Goal: Information Seeking & Learning: Check status

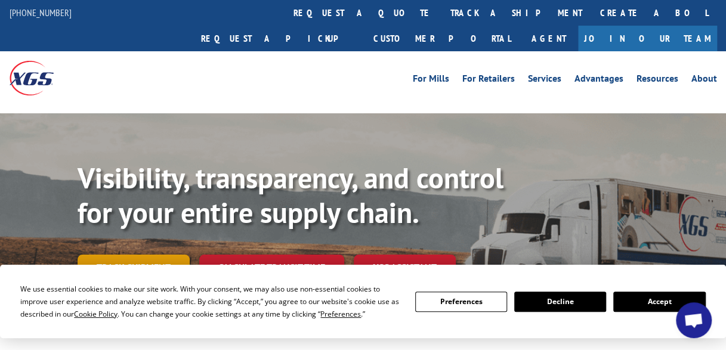
click at [143, 255] on link "Track shipment" at bounding box center [134, 267] width 112 height 25
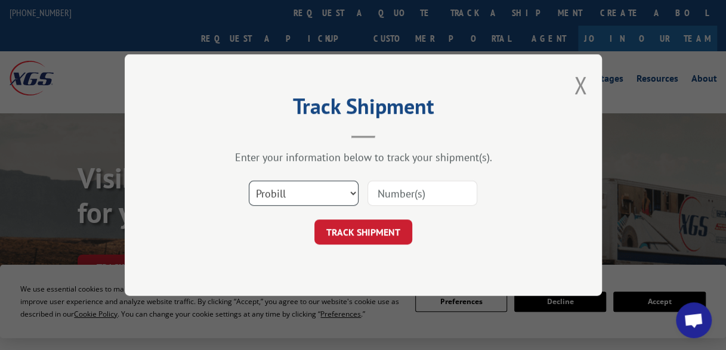
click at [356, 196] on select "Select category... Probill BOL PO" at bounding box center [304, 193] width 110 height 25
select select "bol"
click at [249, 181] on select "Select category... Probill BOL PO" at bounding box center [304, 193] width 110 height 25
click at [386, 192] on input at bounding box center [422, 193] width 110 height 25
click at [388, 192] on input at bounding box center [422, 193] width 110 height 25
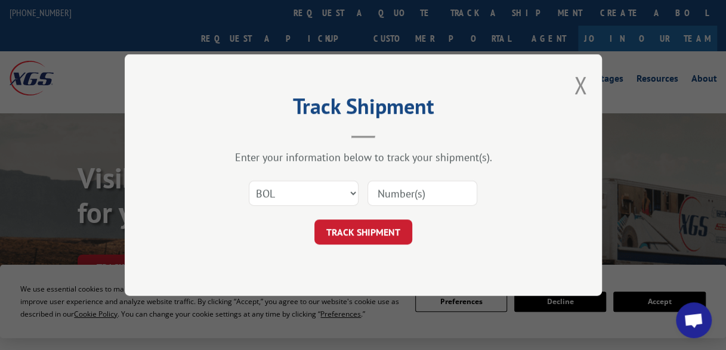
paste input "CP-030718.A"
type input "CP-030718.A"
click at [340, 228] on button "TRACK SHIPMENT" at bounding box center [363, 231] width 98 height 25
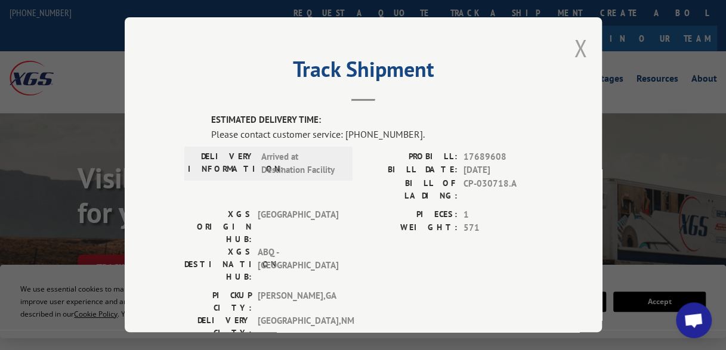
click at [580, 52] on button "Close modal" at bounding box center [580, 48] width 13 height 32
